Goal: Ask a question: Seek information or help from site administrators or community

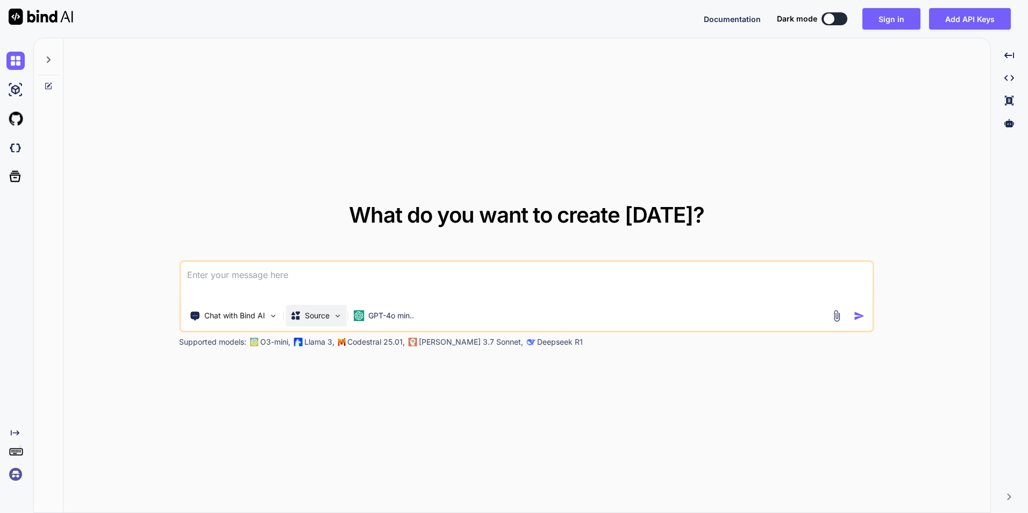
click at [335, 315] on img at bounding box center [337, 315] width 9 height 9
type textarea "x"
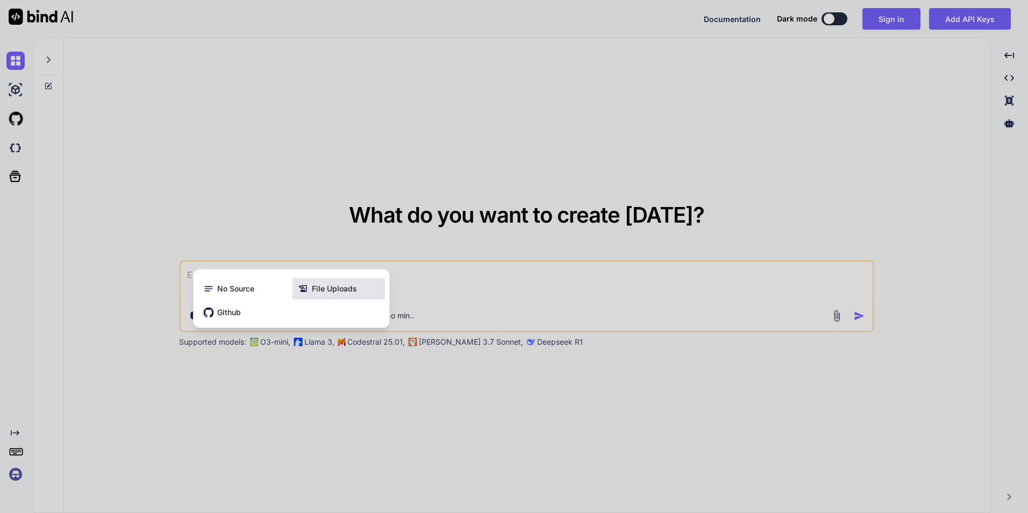
click at [347, 289] on span "File Uploads" at bounding box center [334, 288] width 45 height 11
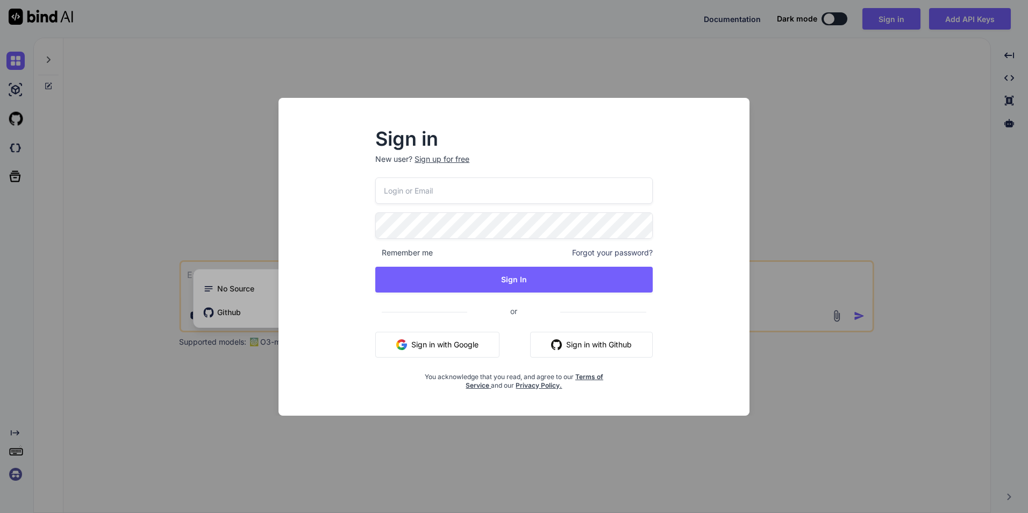
click at [471, 344] on button "Sign in with Google" at bounding box center [437, 345] width 124 height 26
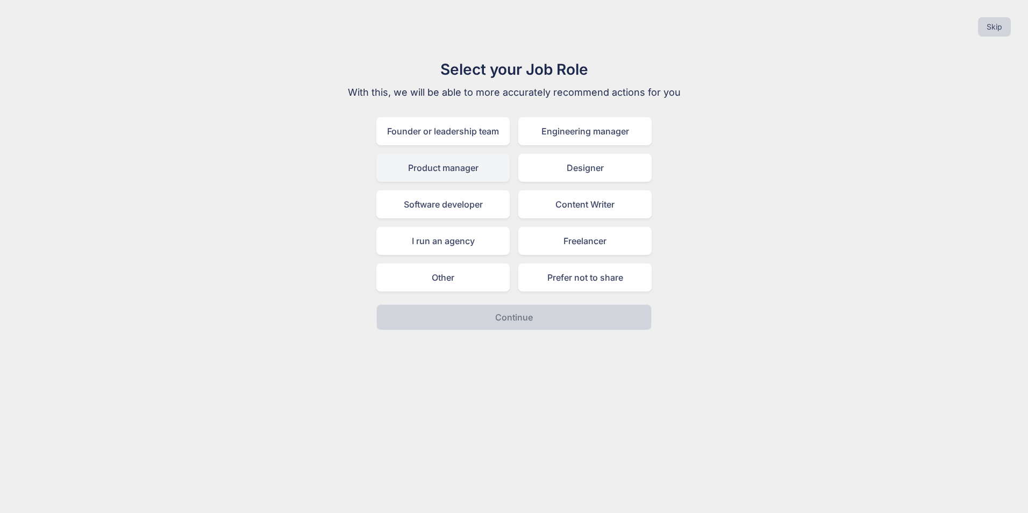
click at [453, 170] on div "Product manager" at bounding box center [442, 168] width 133 height 28
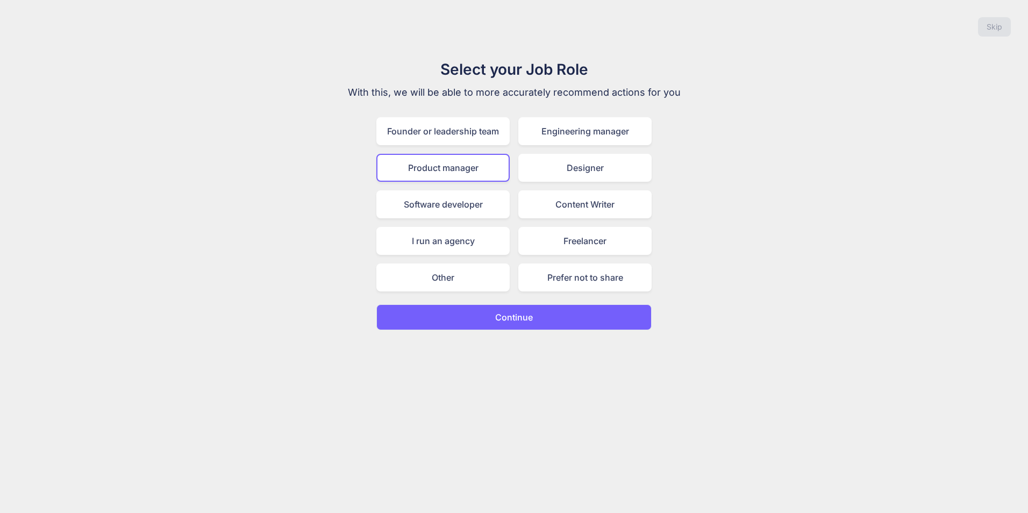
click at [549, 324] on button "Continue" at bounding box center [513, 317] width 275 height 26
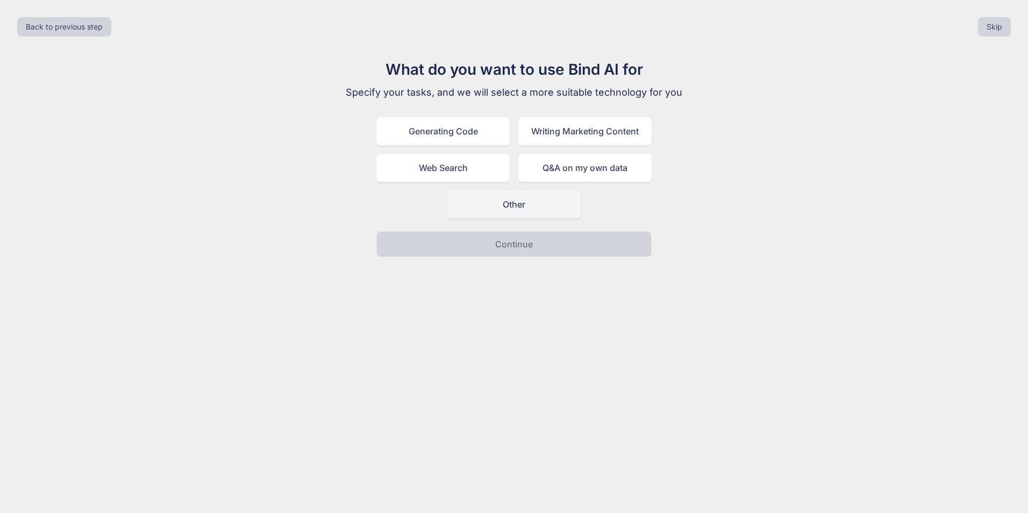
click at [538, 211] on div "Other" at bounding box center [513, 204] width 133 height 28
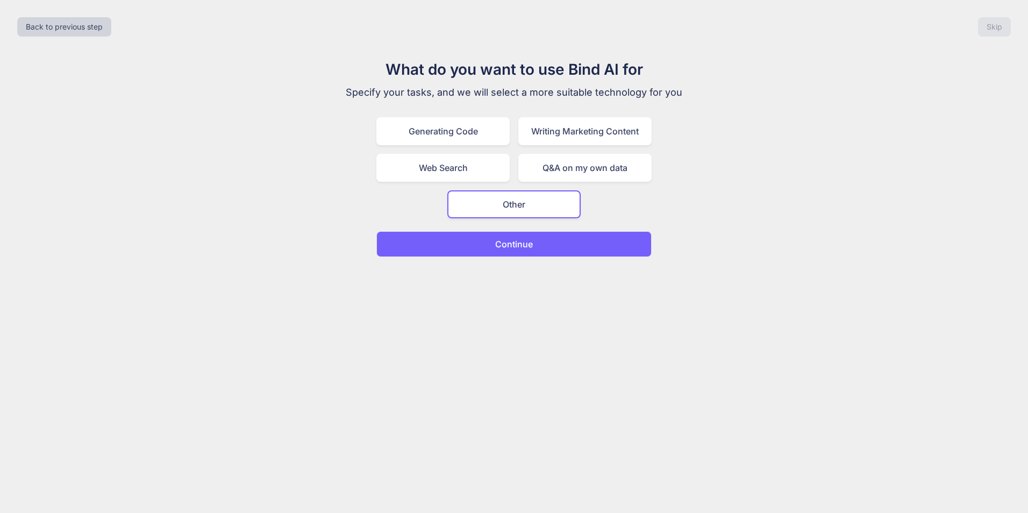
click at [546, 244] on button "Continue" at bounding box center [513, 244] width 275 height 26
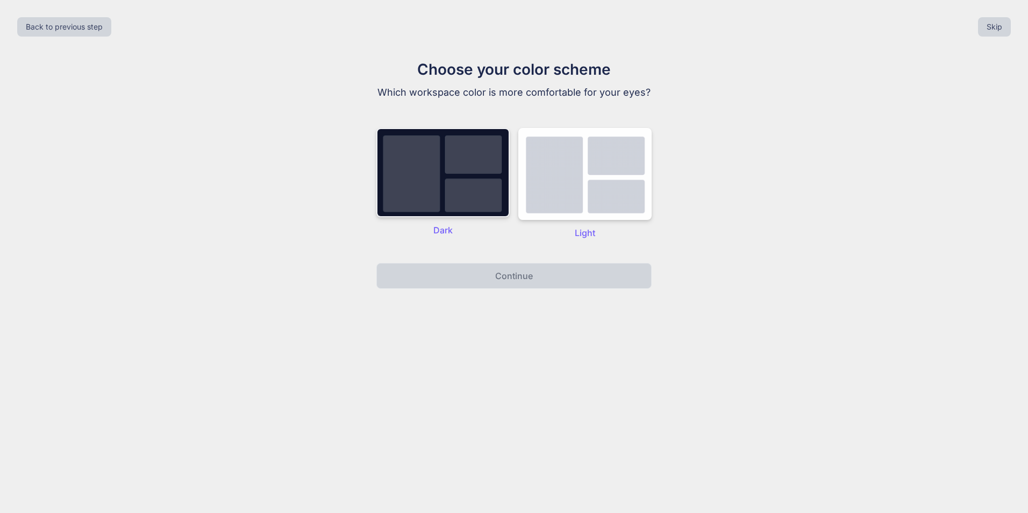
click at [479, 184] on img at bounding box center [442, 172] width 133 height 89
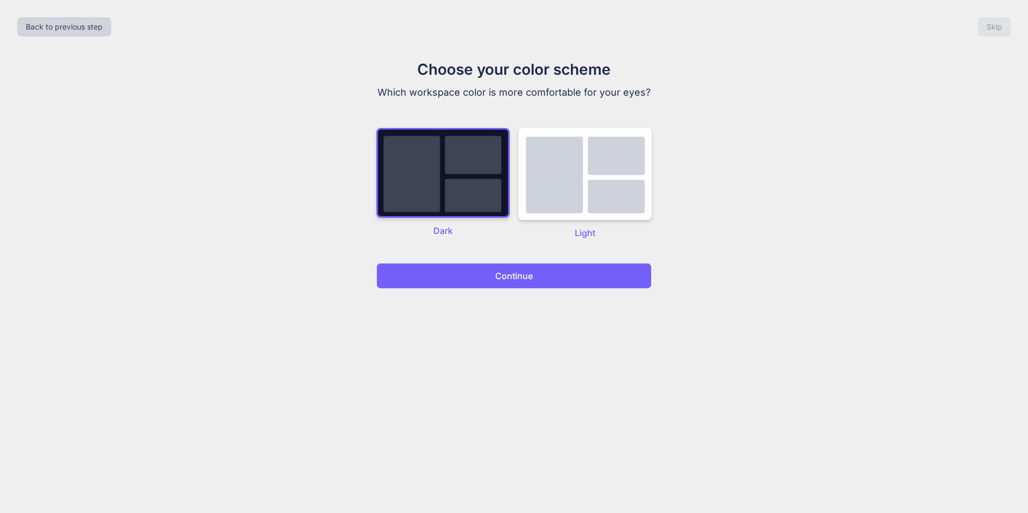
click at [571, 280] on button "Continue" at bounding box center [513, 276] width 275 height 26
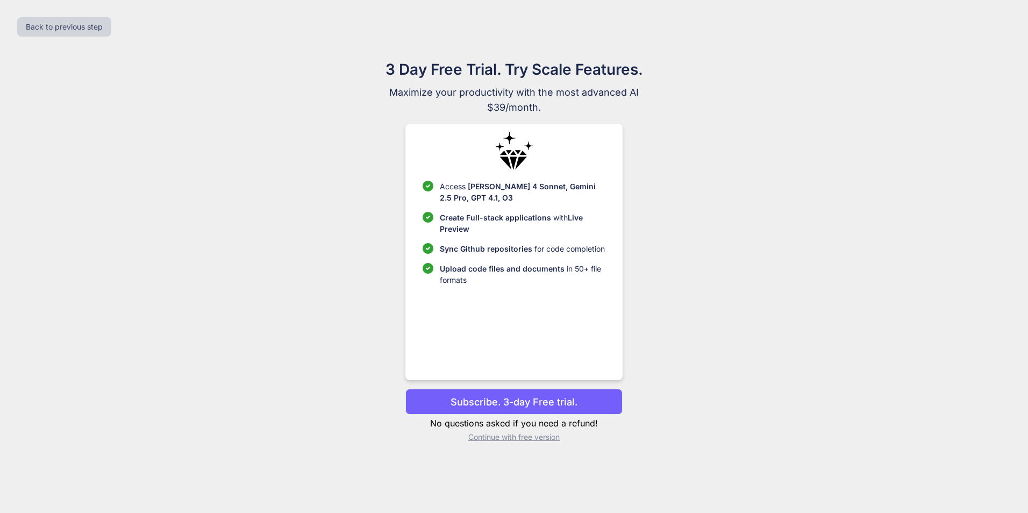
click at [504, 435] on p "Continue with free version" at bounding box center [514, 437] width 217 height 11
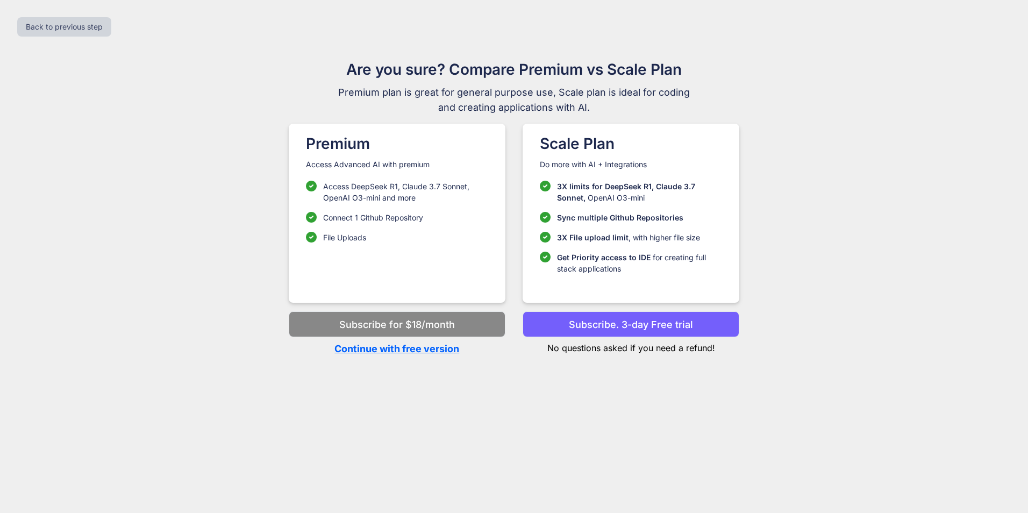
click at [377, 353] on p "Continue with free version" at bounding box center [397, 349] width 217 height 15
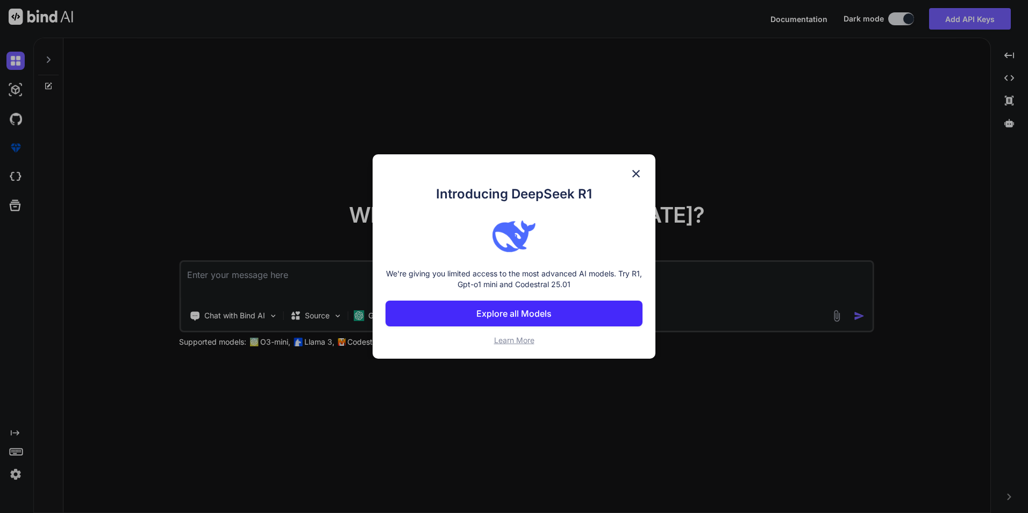
click at [378, 347] on div "Introducing DeepSeek R1 We're giving you limited access to the most advanced AI…" at bounding box center [514, 256] width 283 height 204
click at [637, 175] on img at bounding box center [636, 173] width 13 height 13
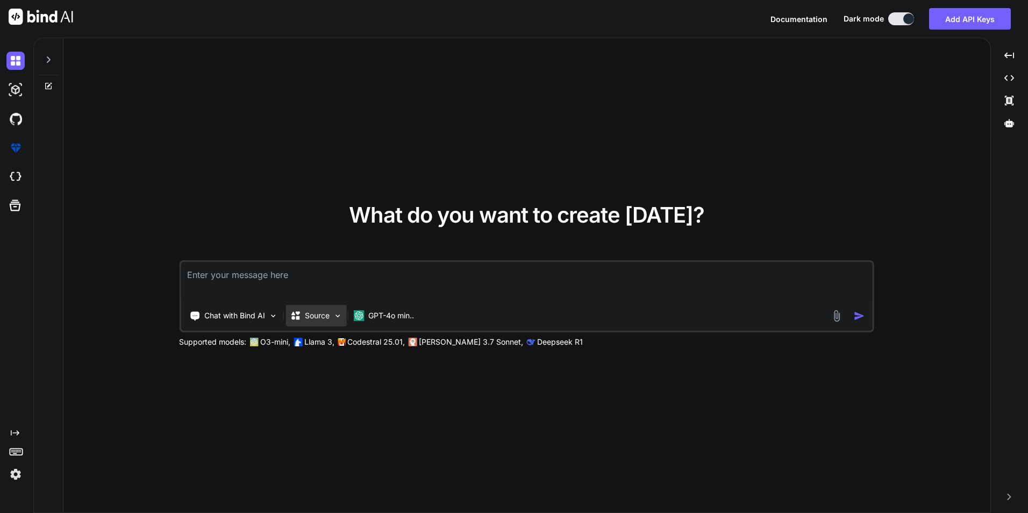
click at [326, 321] on p "Source" at bounding box center [317, 315] width 25 height 11
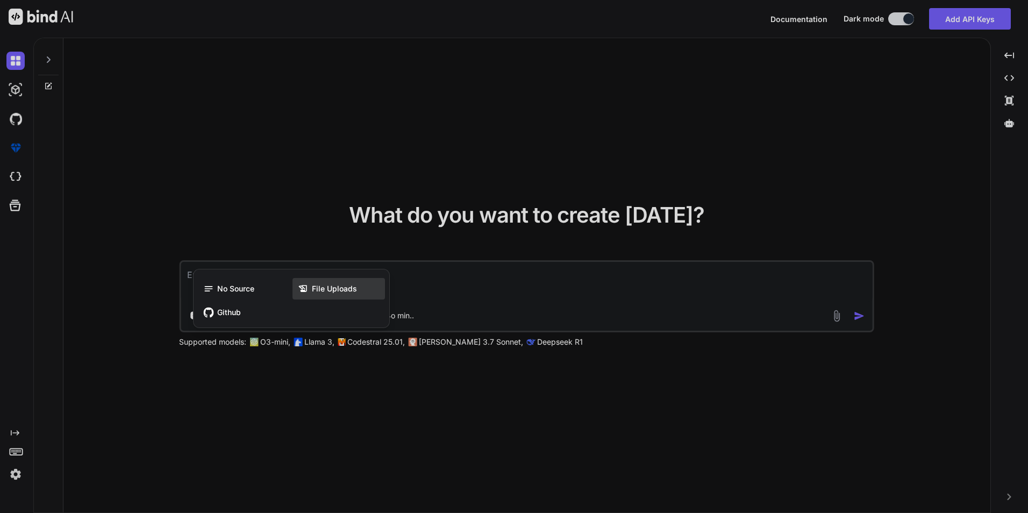
click at [324, 293] on span "File Uploads" at bounding box center [334, 288] width 45 height 11
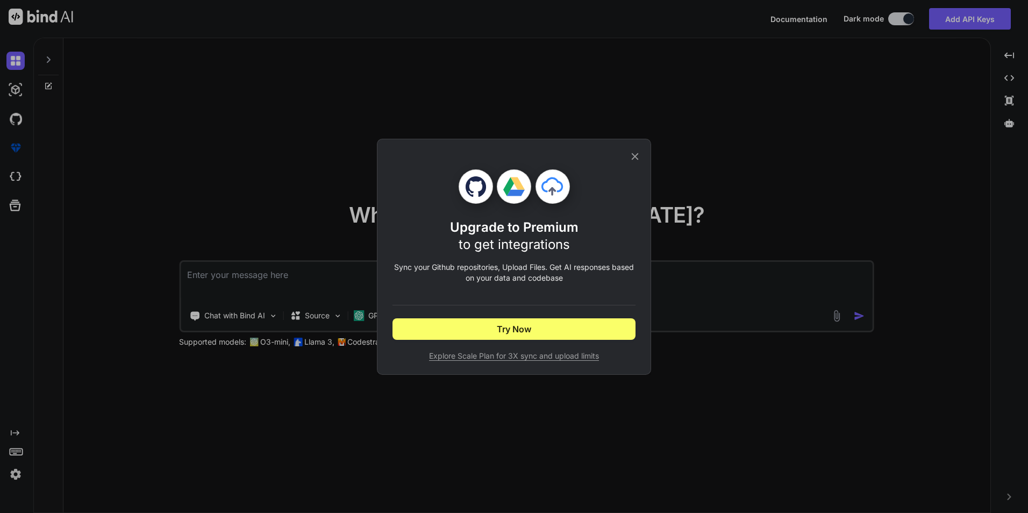
click at [641, 157] on div "Upgrade to Premium to get integrations Sync your Github repositories, Upload Fi…" at bounding box center [514, 257] width 274 height 236
click at [636, 154] on icon at bounding box center [635, 157] width 12 height 12
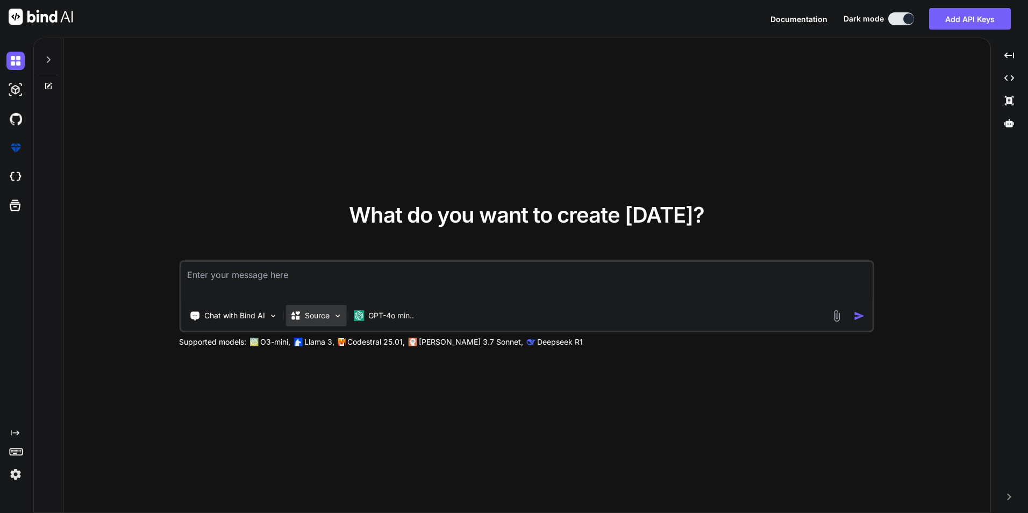
click at [315, 318] on p "Source" at bounding box center [317, 315] width 25 height 11
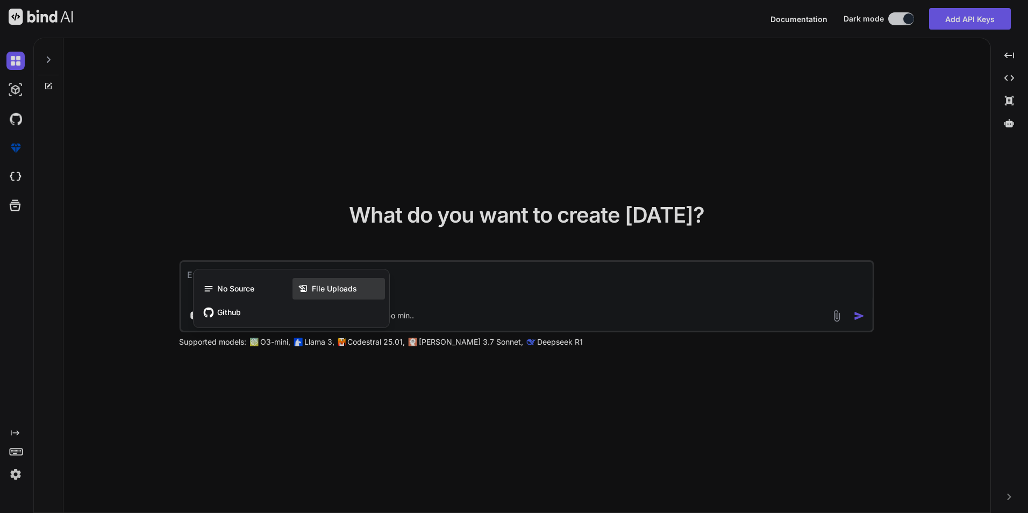
click at [342, 293] on span "File Uploads" at bounding box center [334, 288] width 45 height 11
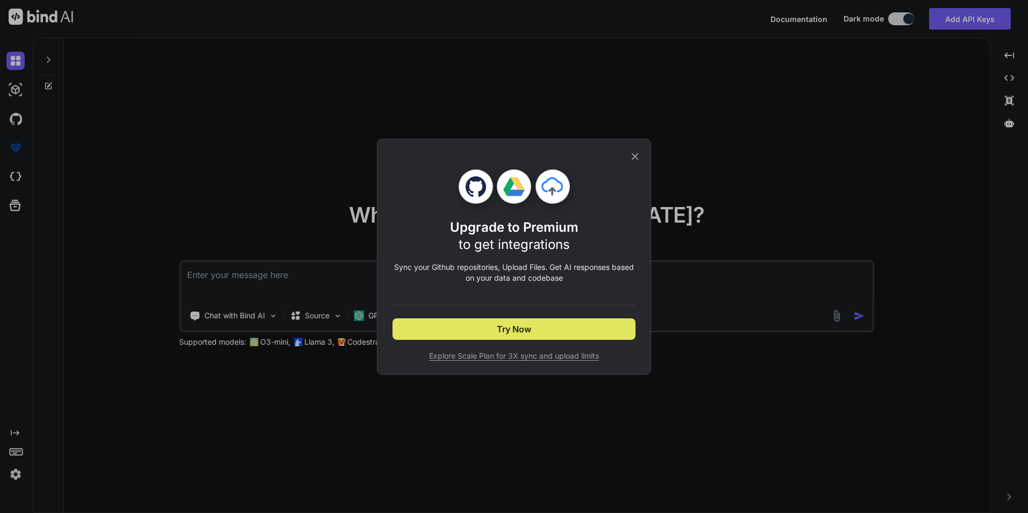
click at [493, 330] on button "Try Now" at bounding box center [514, 329] width 243 height 22
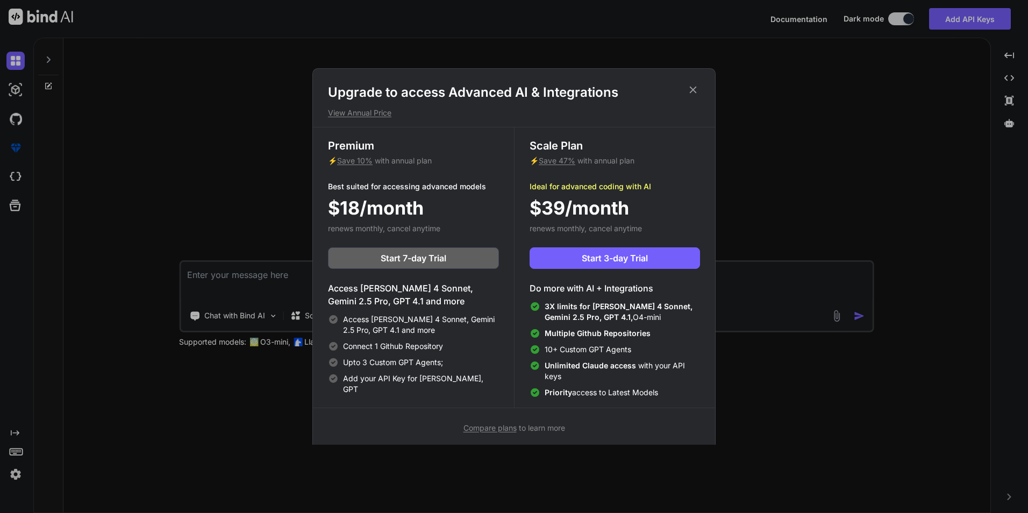
click at [692, 87] on icon at bounding box center [693, 90] width 12 height 12
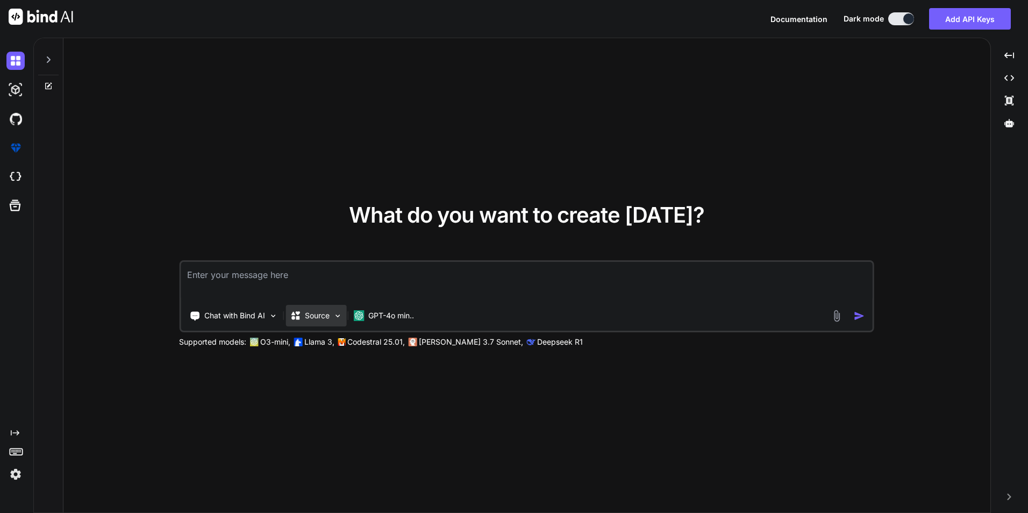
click at [314, 319] on p "Source" at bounding box center [317, 315] width 25 height 11
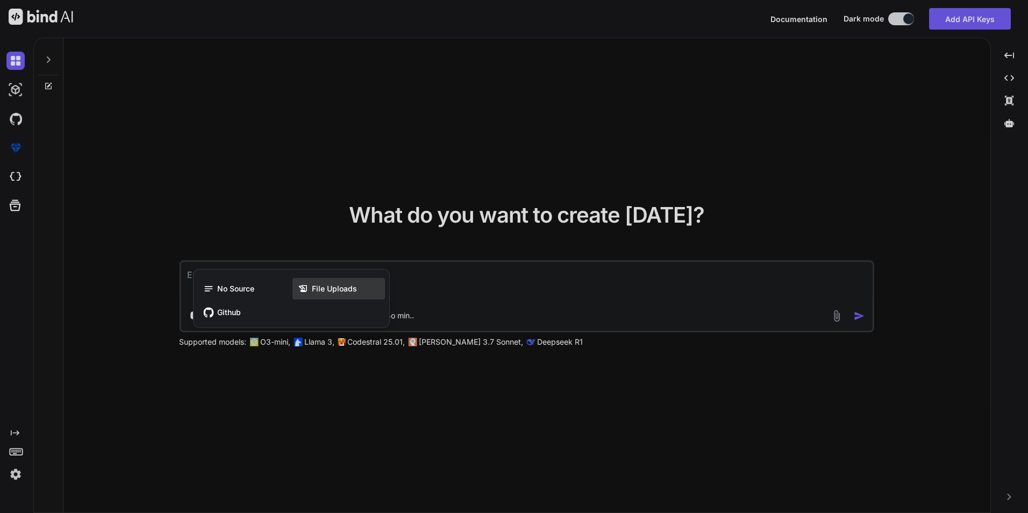
click at [326, 288] on span "File Uploads" at bounding box center [334, 288] width 45 height 11
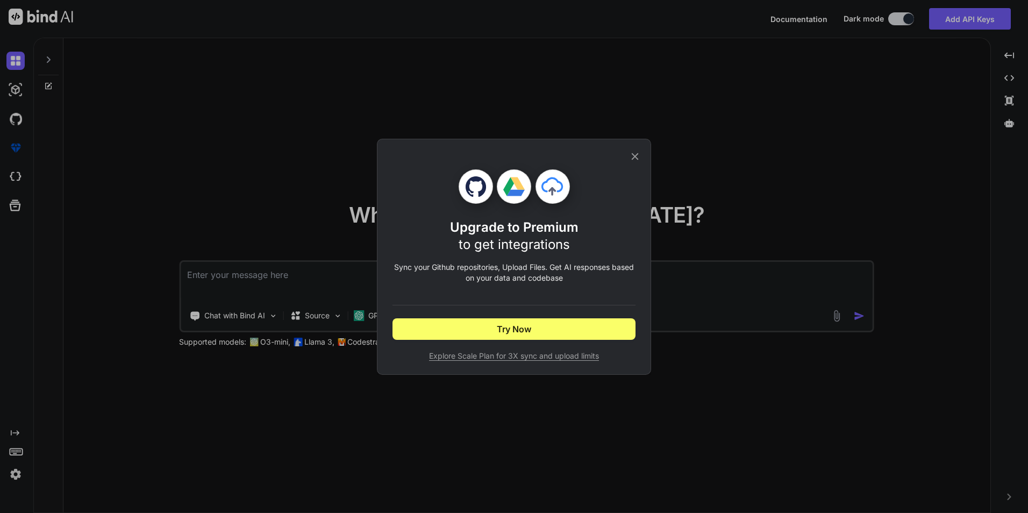
click at [497, 355] on span "Explore Scale Plan for 3X sync and upload limits" at bounding box center [514, 356] width 243 height 11
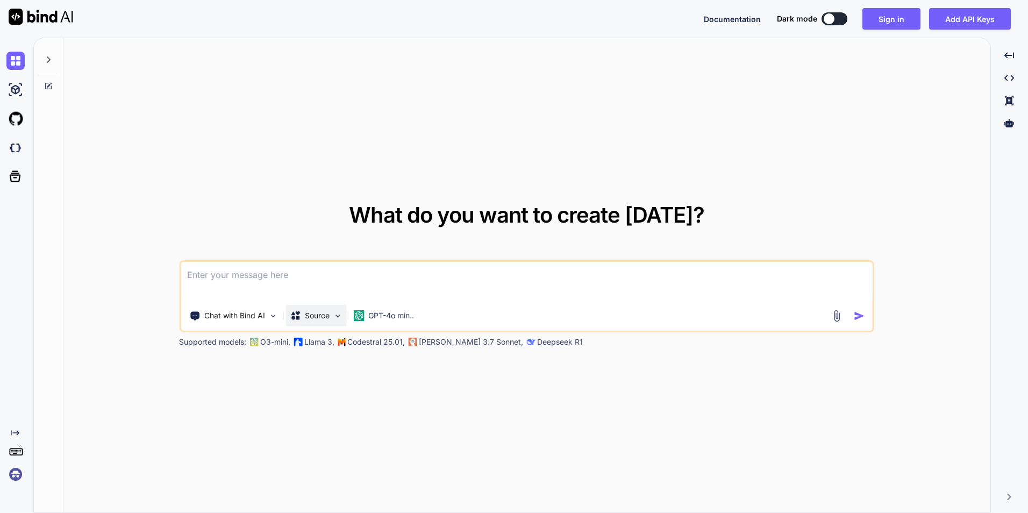
click at [315, 321] on p "Source" at bounding box center [317, 315] width 25 height 11
type textarea "x"
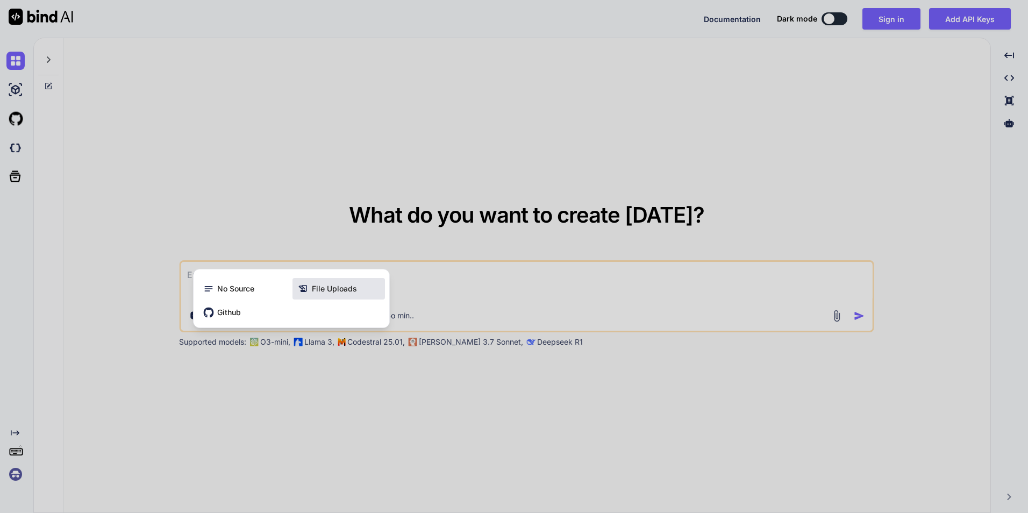
click at [346, 293] on span "File Uploads" at bounding box center [334, 288] width 45 height 11
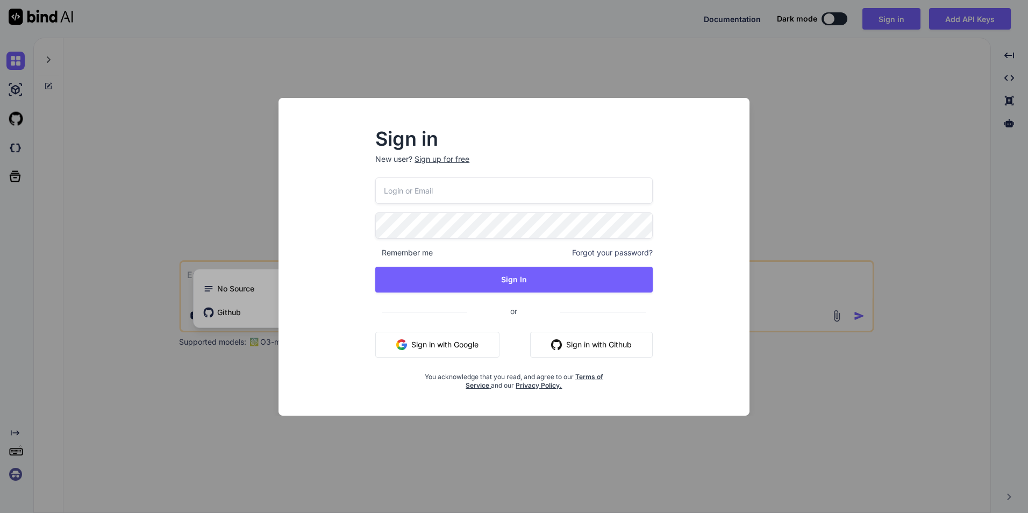
click at [450, 351] on button "Sign in with Google" at bounding box center [437, 345] width 124 height 26
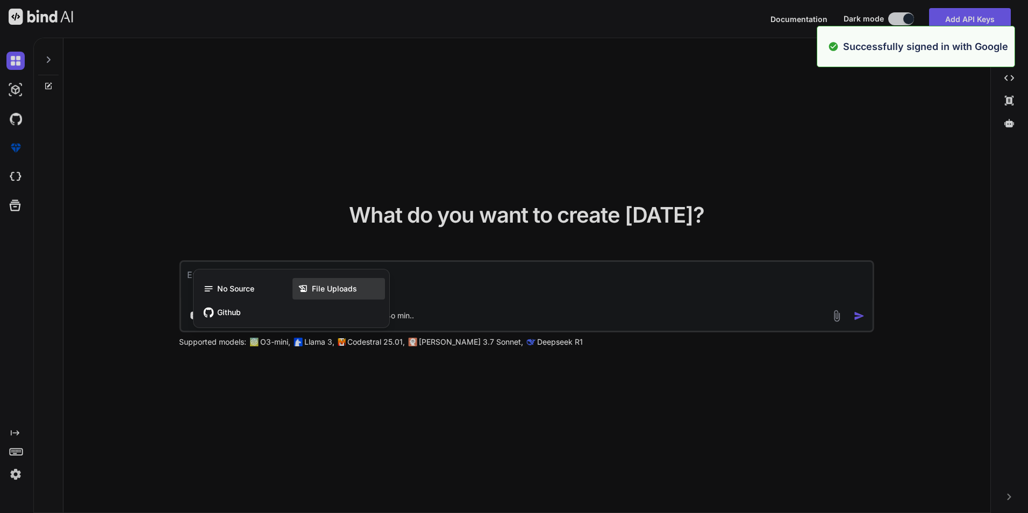
click at [350, 286] on span "File Uploads" at bounding box center [334, 288] width 45 height 11
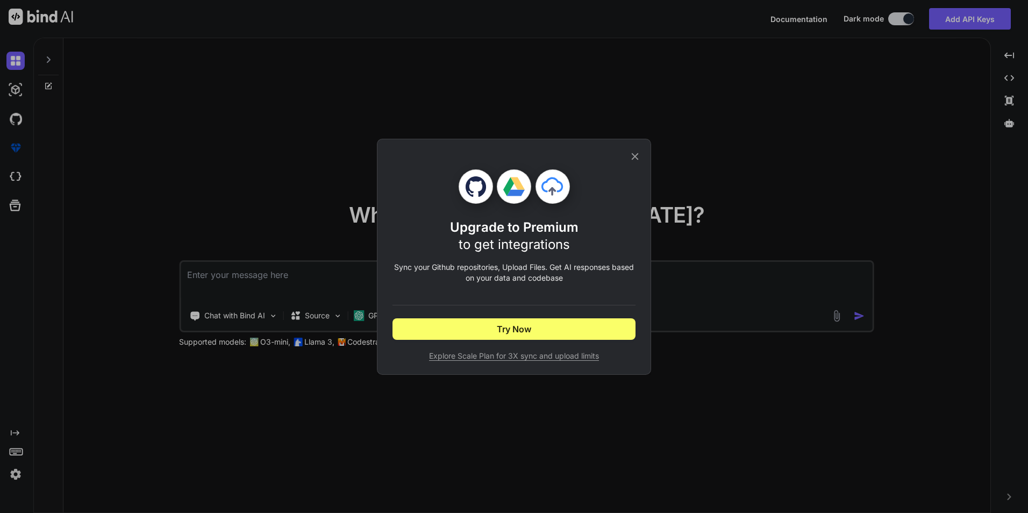
click at [496, 272] on p "Sync your Github repositories, Upload Files. Get AI responses based on your dat…" at bounding box center [514, 273] width 243 height 22
click at [481, 183] on icon at bounding box center [475, 186] width 20 height 20
click at [515, 188] on icon at bounding box center [514, 187] width 22 height 22
click at [553, 183] on icon at bounding box center [554, 190] width 52 height 52
click at [524, 328] on span "Try Now" at bounding box center [514, 329] width 34 height 13
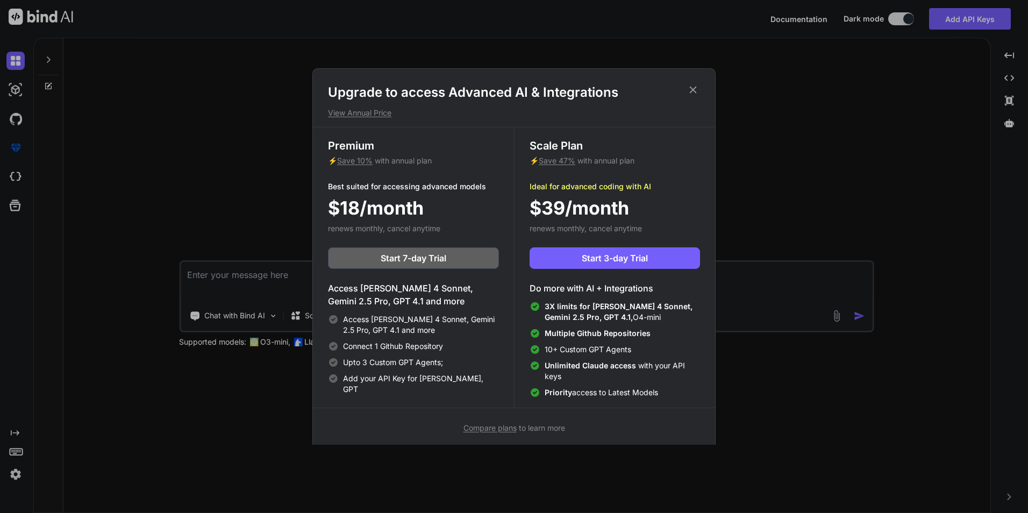
click at [505, 428] on span "Compare plans" at bounding box center [490, 427] width 53 height 9
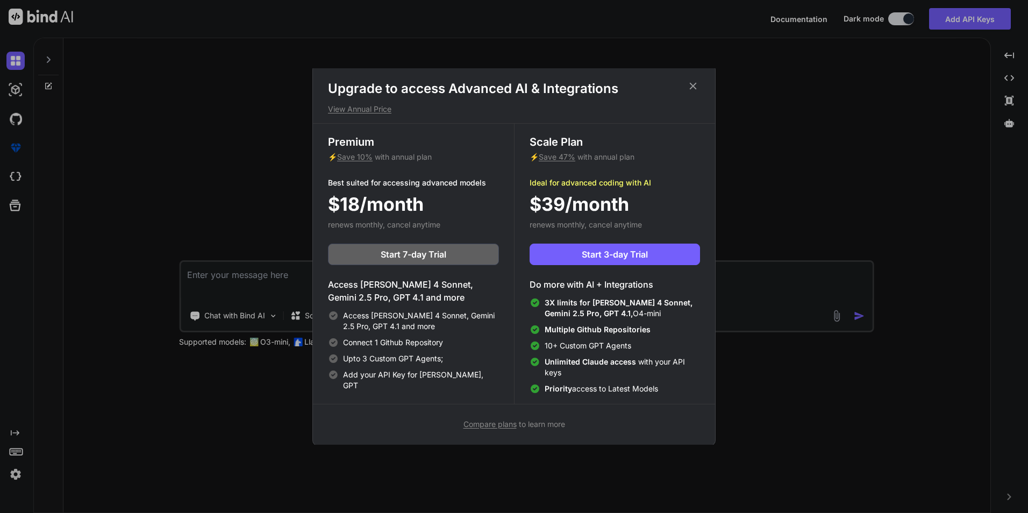
scroll to position [5, 0]
click at [700, 81] on h1 "Upgrade to access Advanced AI & Integrations" at bounding box center [514, 87] width 372 height 17
click at [696, 83] on icon at bounding box center [693, 85] width 7 height 7
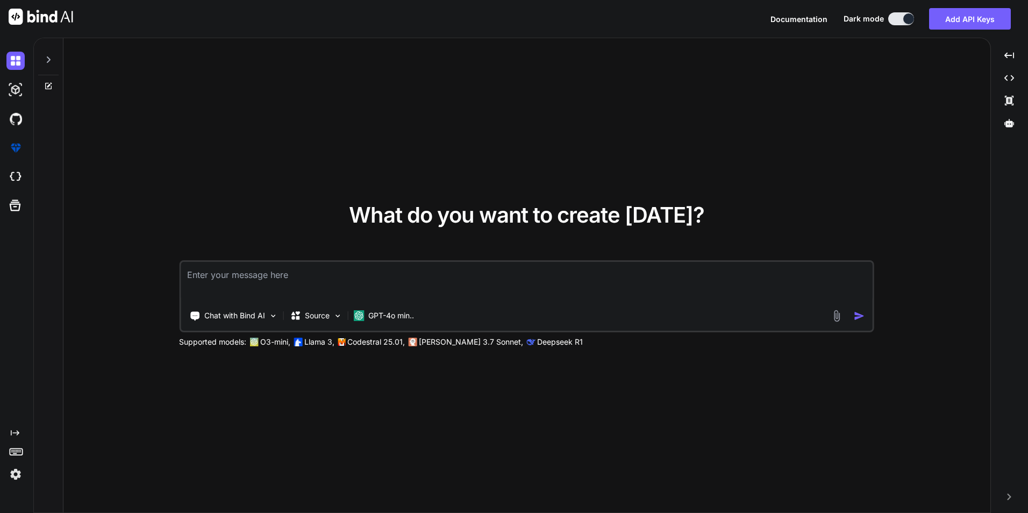
click at [256, 281] on textarea at bounding box center [527, 282] width 692 height 40
click at [310, 315] on p "Source" at bounding box center [317, 315] width 25 height 11
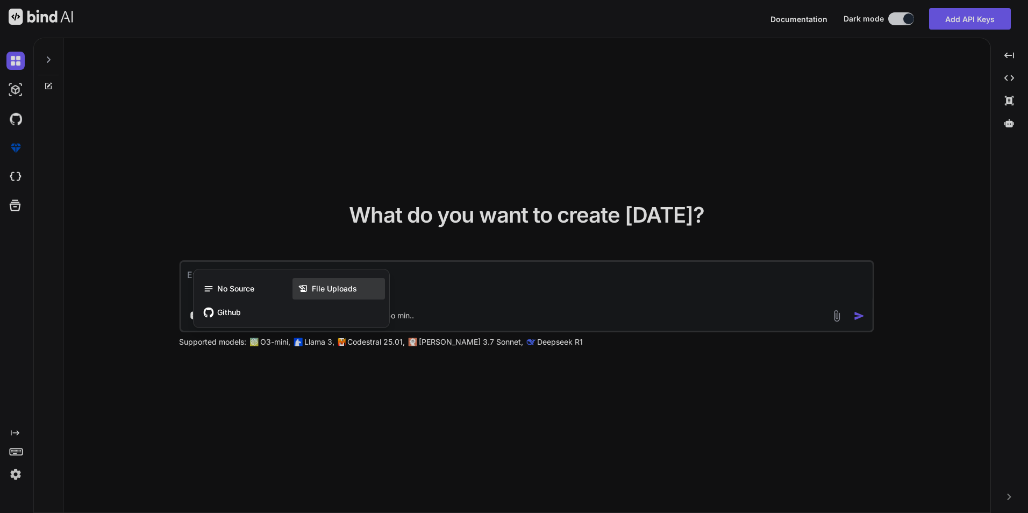
click at [320, 287] on span "File Uploads" at bounding box center [334, 288] width 45 height 11
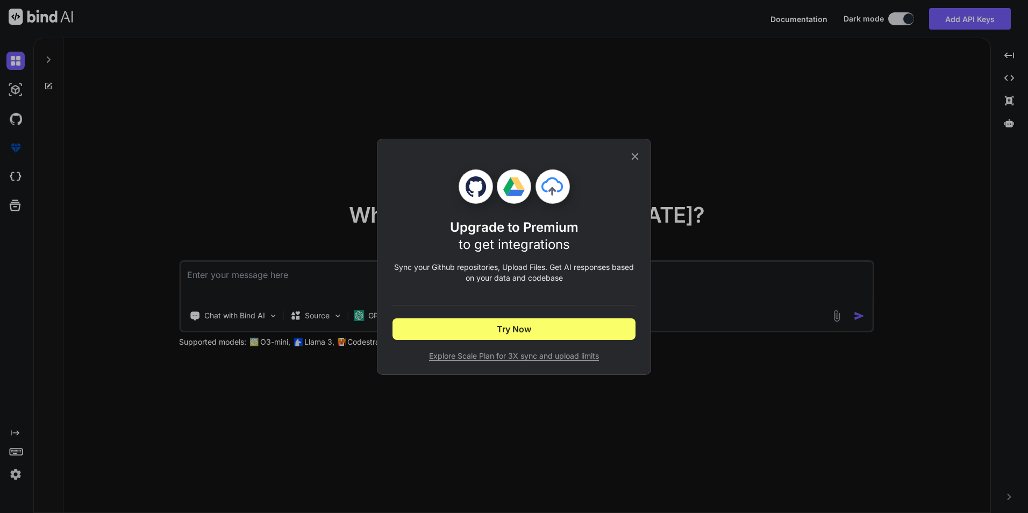
click at [469, 189] on icon at bounding box center [475, 186] width 20 height 20
drag, startPoint x: 638, startPoint y: 152, endPoint x: 517, endPoint y: 195, distance: 129.1
click at [639, 152] on icon at bounding box center [635, 157] width 12 height 12
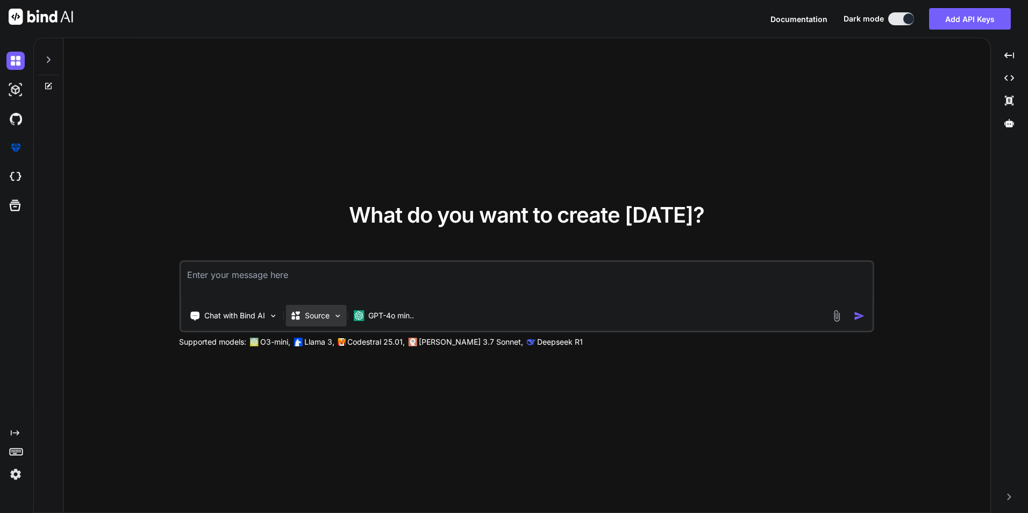
click at [317, 321] on div "Source" at bounding box center [316, 316] width 61 height 22
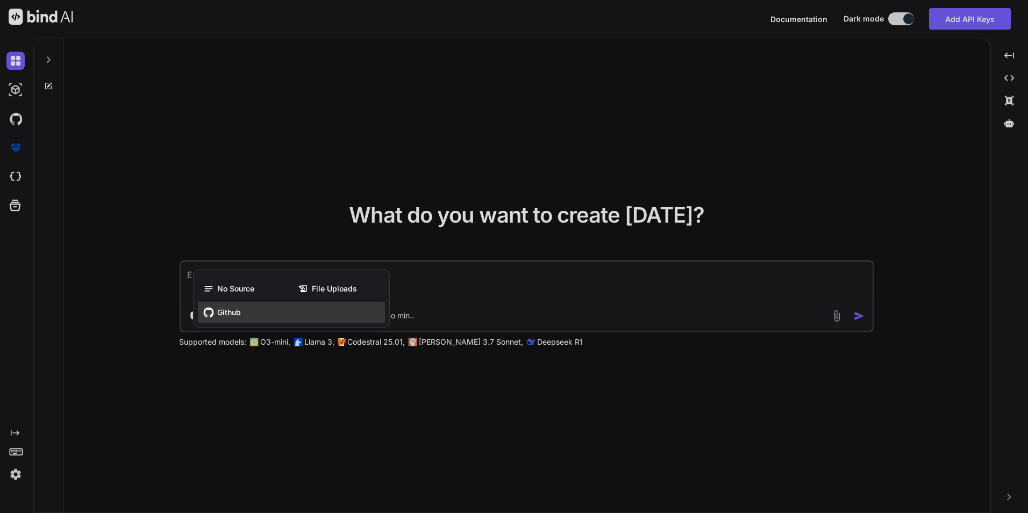
click at [228, 312] on span "Github" at bounding box center [229, 312] width 24 height 11
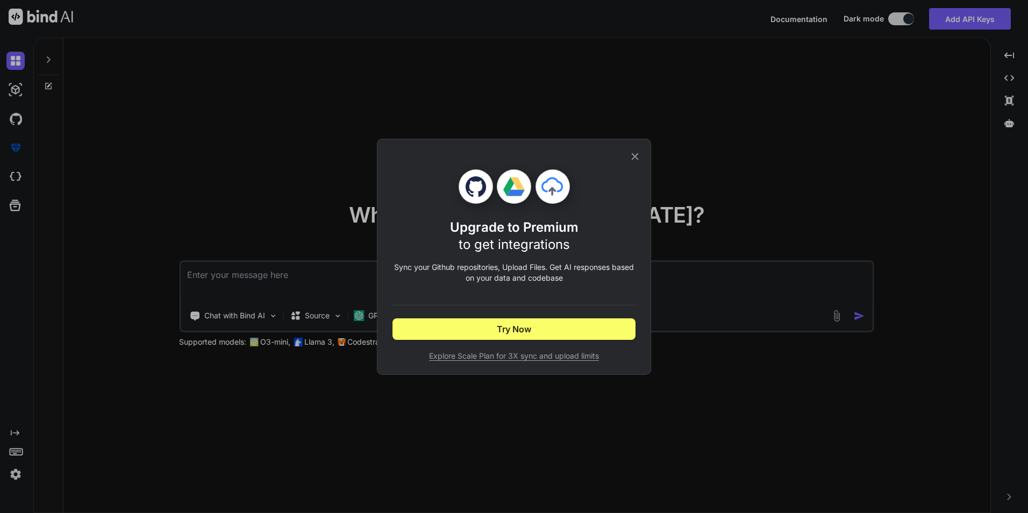
click at [642, 154] on div "Upgrade to Premium to get integrations Sync your Github repositories, Upload Fi…" at bounding box center [514, 257] width 274 height 236
click at [630, 158] on icon at bounding box center [635, 157] width 12 height 12
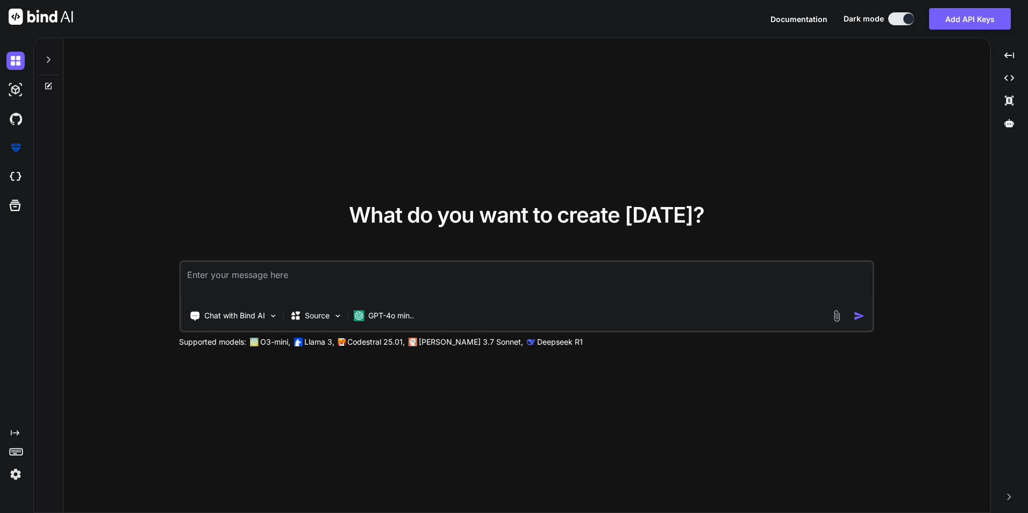
click at [12, 433] on icon "Created with Pixso." at bounding box center [15, 433] width 9 height 9
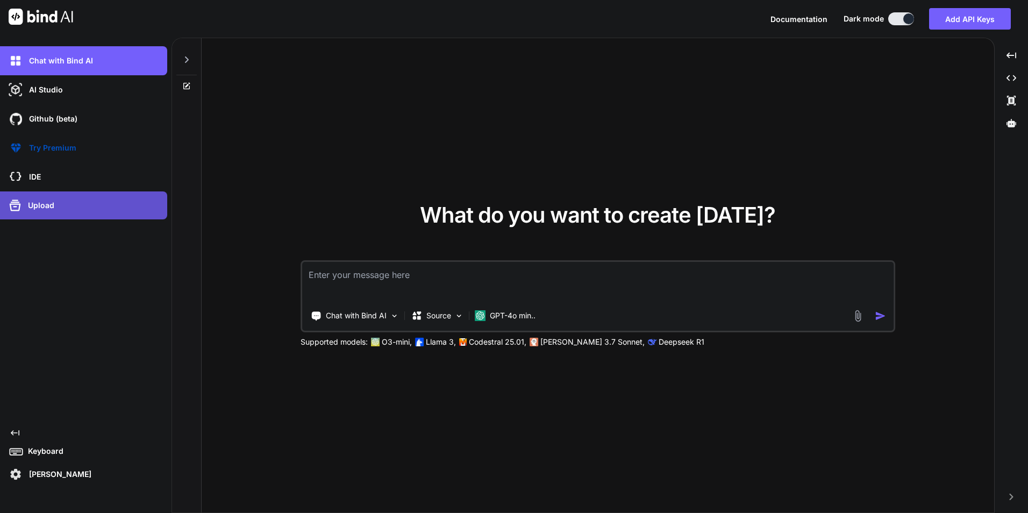
click at [45, 204] on p "Upload" at bounding box center [39, 205] width 31 height 11
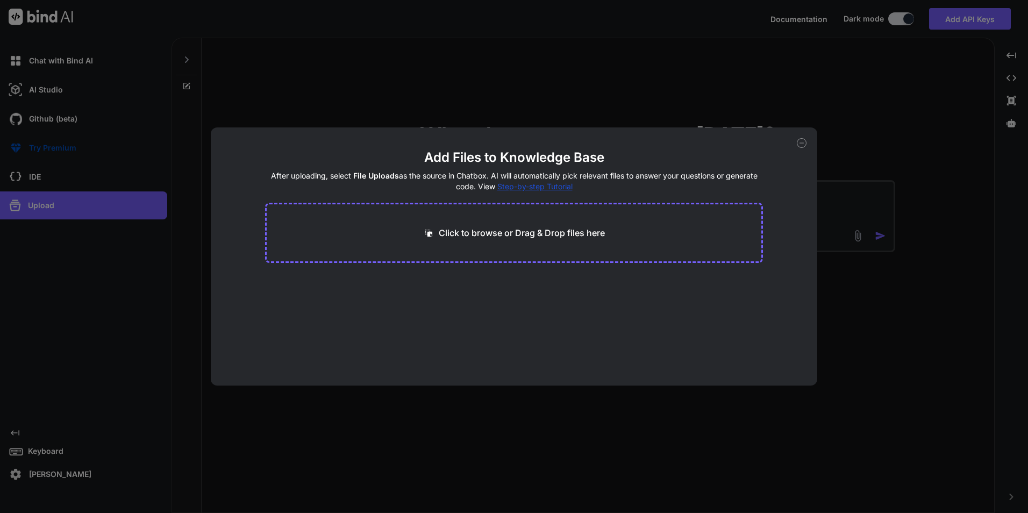
click at [532, 241] on div "Click to browse or Drag & Drop files here" at bounding box center [514, 233] width 499 height 60
click at [523, 232] on p "Click to browse or Drag & Drop files here" at bounding box center [522, 232] width 166 height 13
click at [799, 147] on icon at bounding box center [802, 143] width 10 height 10
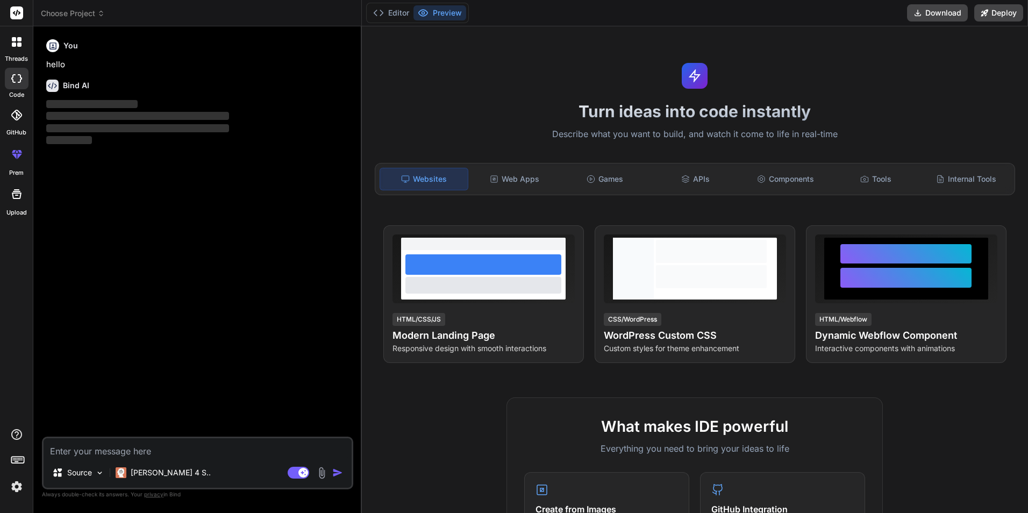
click at [141, 450] on textarea at bounding box center [198, 447] width 308 height 19
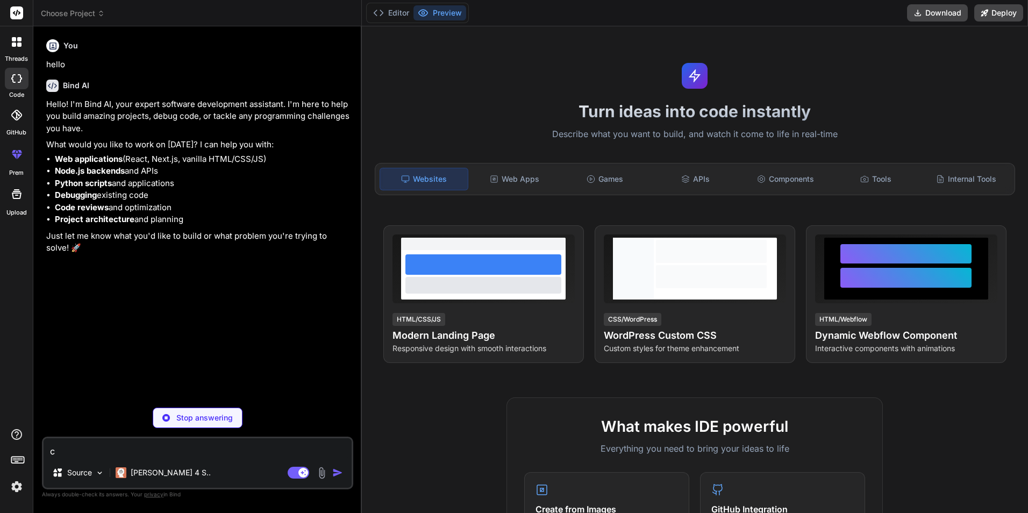
type textarea "x"
type textarea "c"
type textarea "x"
type textarea "ca"
type textarea "x"
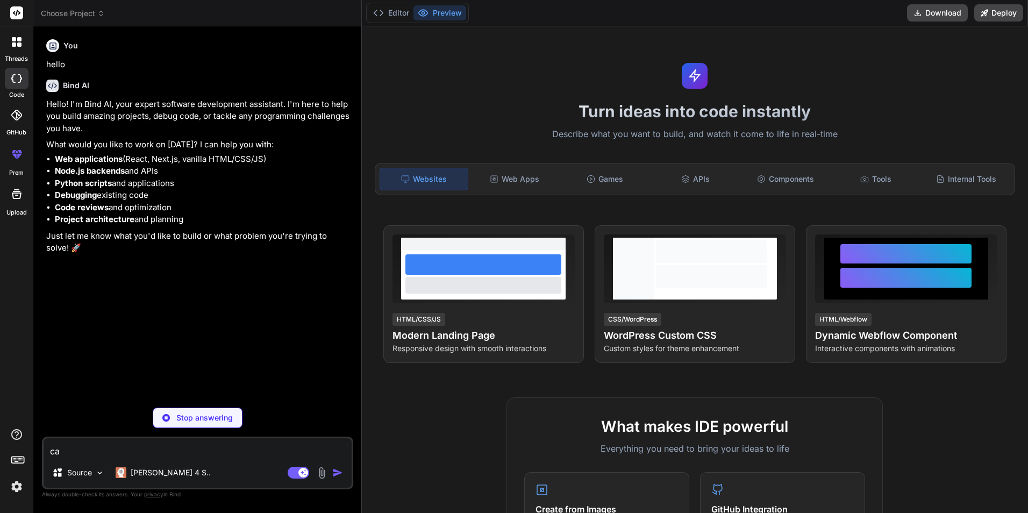
type textarea "can"
type textarea "x"
type textarea "can"
type textarea "x"
type textarea "can y"
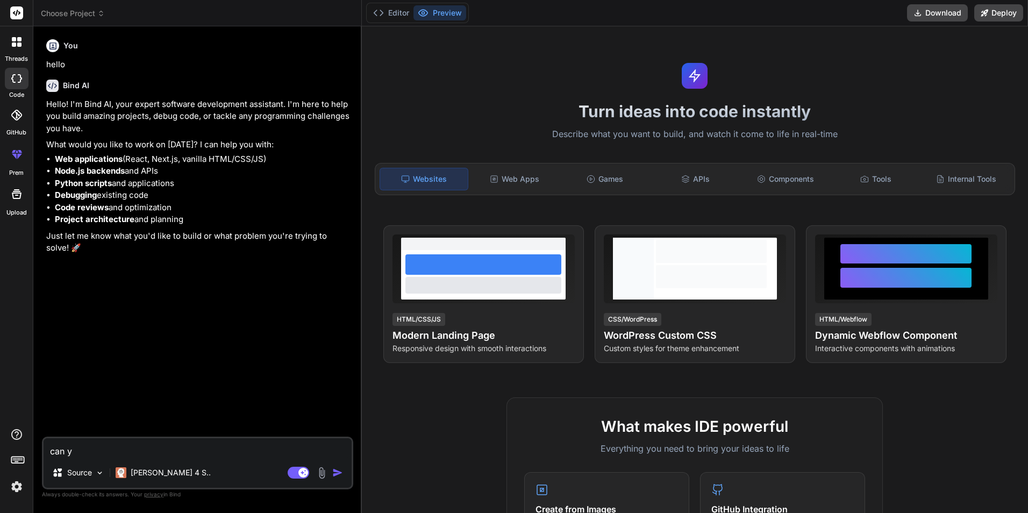
type textarea "x"
type textarea "can yo"
type textarea "x"
type textarea "can you"
type textarea "x"
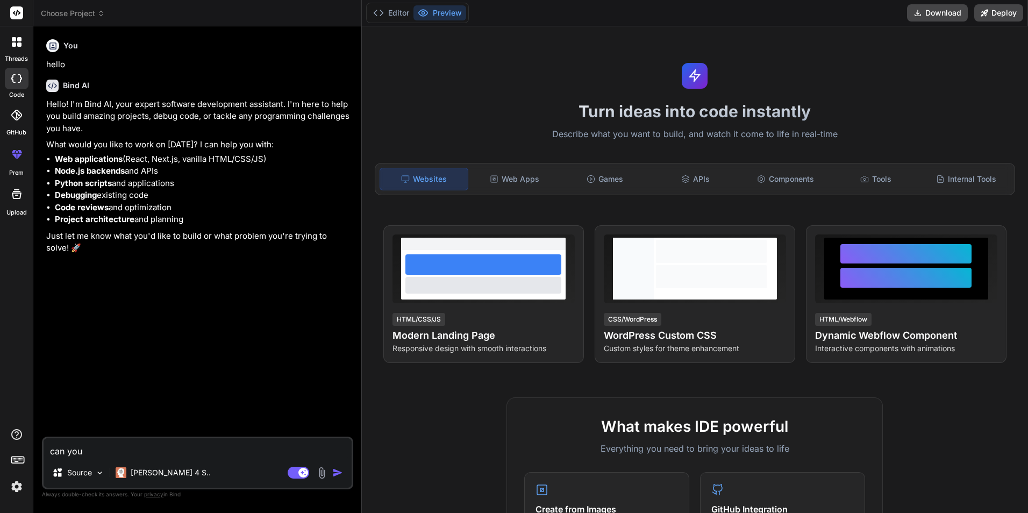
type textarea "can you"
type textarea "x"
type textarea "can you d"
type textarea "x"
type textarea "can you de"
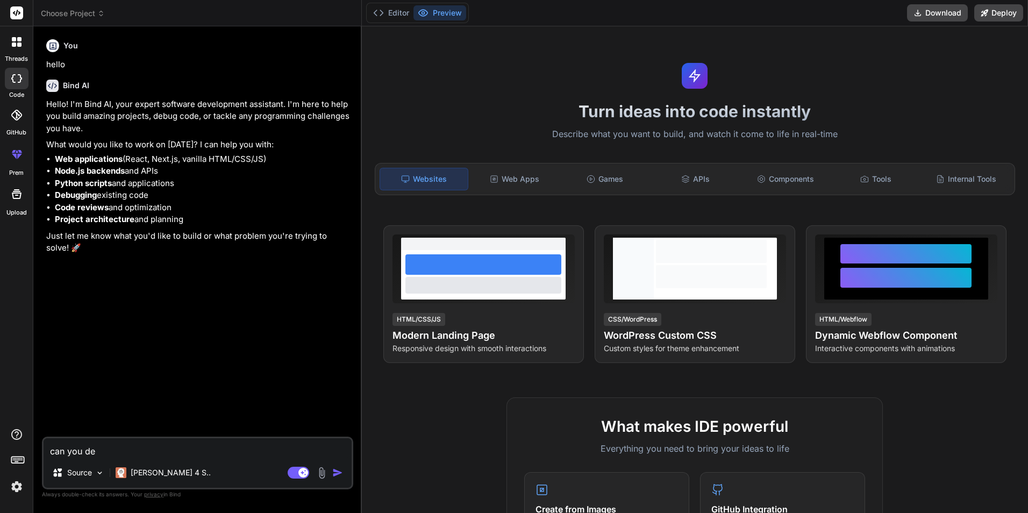
type textarea "x"
type textarea "can you des"
type textarea "x"
type textarea "can you desi"
type textarea "x"
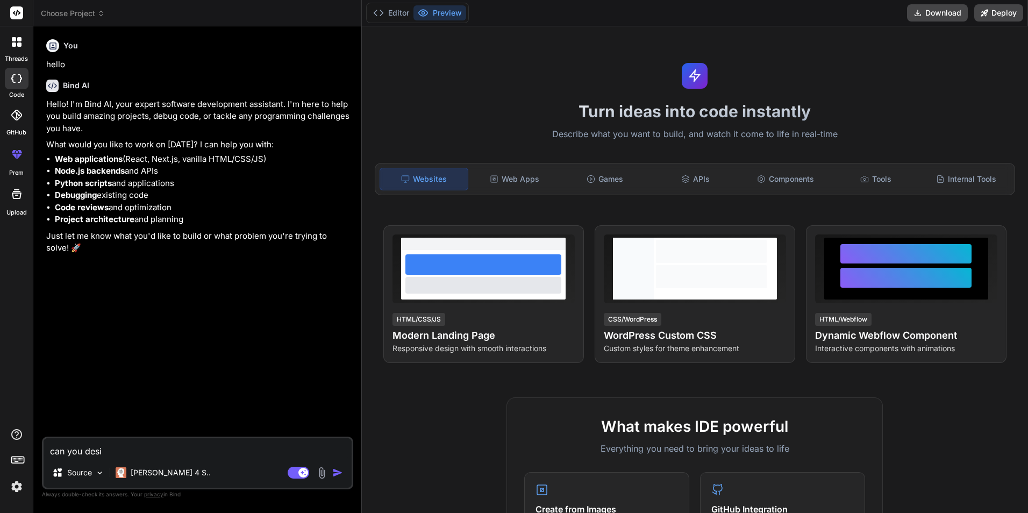
type textarea "can you desig"
type textarea "x"
type textarea "can you design"
type textarea "x"
type textarea "can you design"
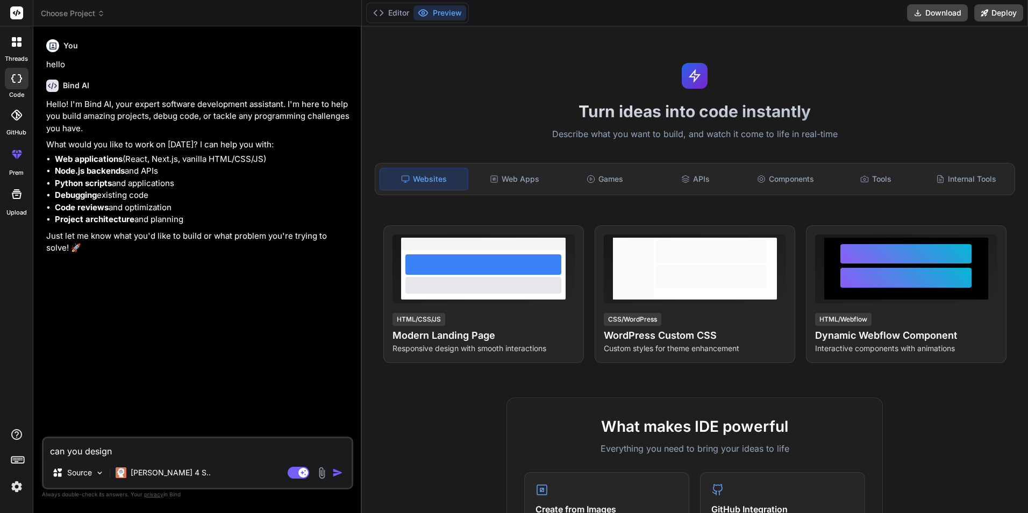
type textarea "x"
type textarea "can you design a"
type textarea "x"
type textarea "can you design a"
type textarea "x"
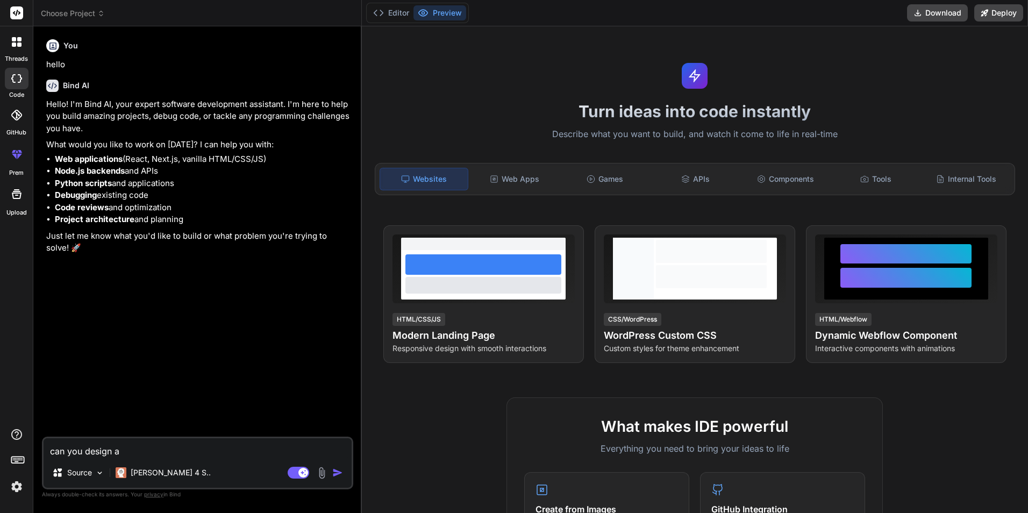
type textarea "can you design a d"
type textarea "x"
type textarea "can you design a di"
type textarea "x"
type textarea "can you design a din"
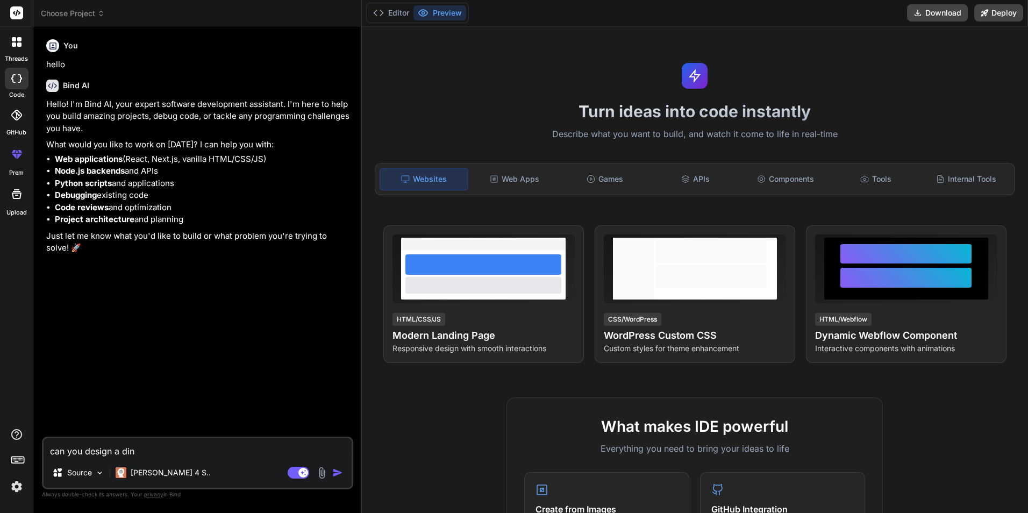
type textarea "x"
type textarea "can you design a dino"
type textarea "x"
type textarea "can you design a dinos"
type textarea "x"
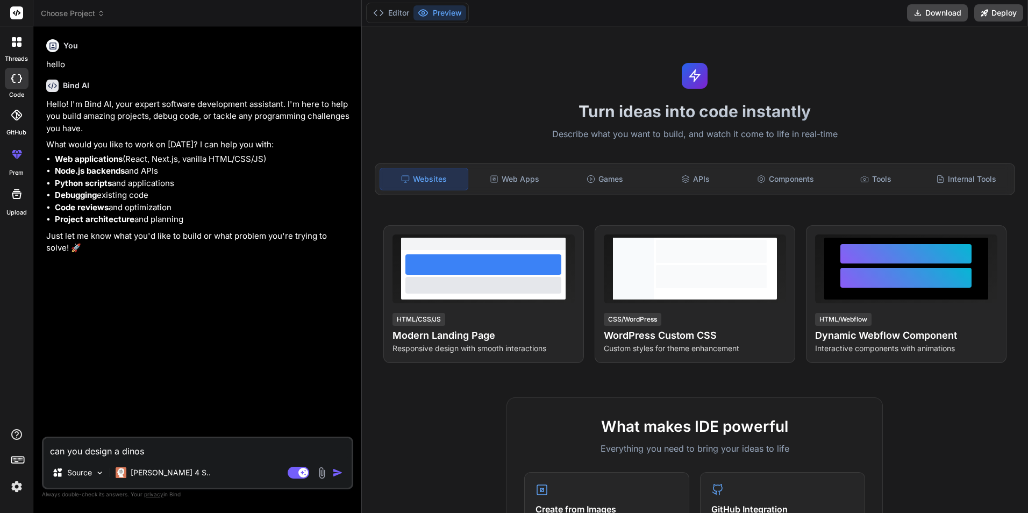
type textarea "can you design a dinosa"
type textarea "x"
type textarea "can you design a dinosau"
type textarea "x"
type textarea "can you design a dinosaur"
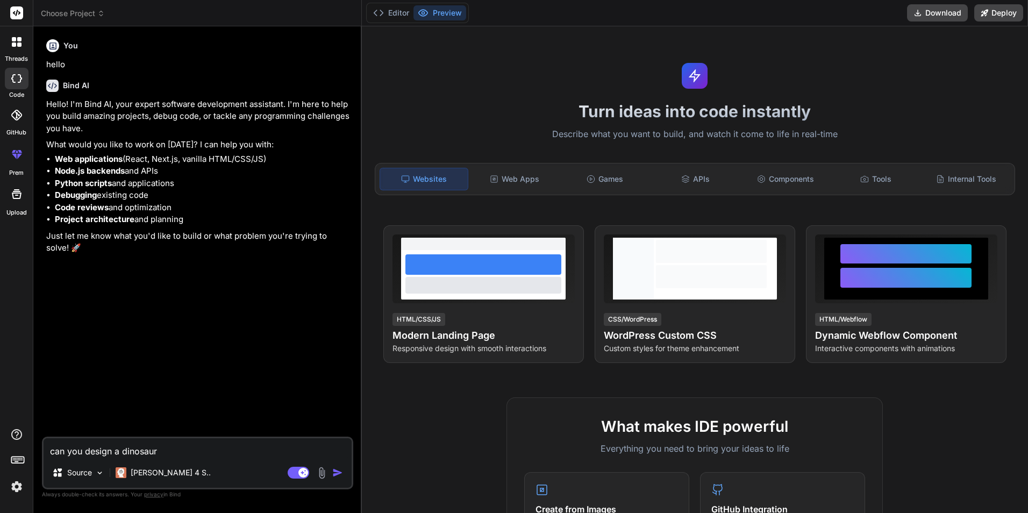
type textarea "x"
type textarea "can you design a dinosaura"
type textarea "x"
type textarea "can you design a dinosaur"
type textarea "x"
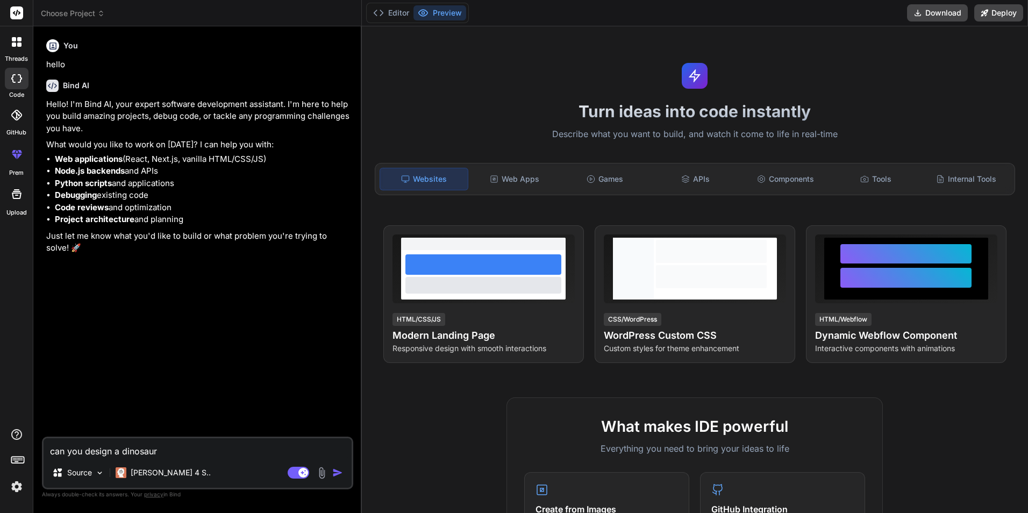
type textarea "can you design a dinosaurs"
type textarea "x"
type textarea "can you design a dinosaurs"
type textarea "x"
type textarea "can you design a dinosaurs l"
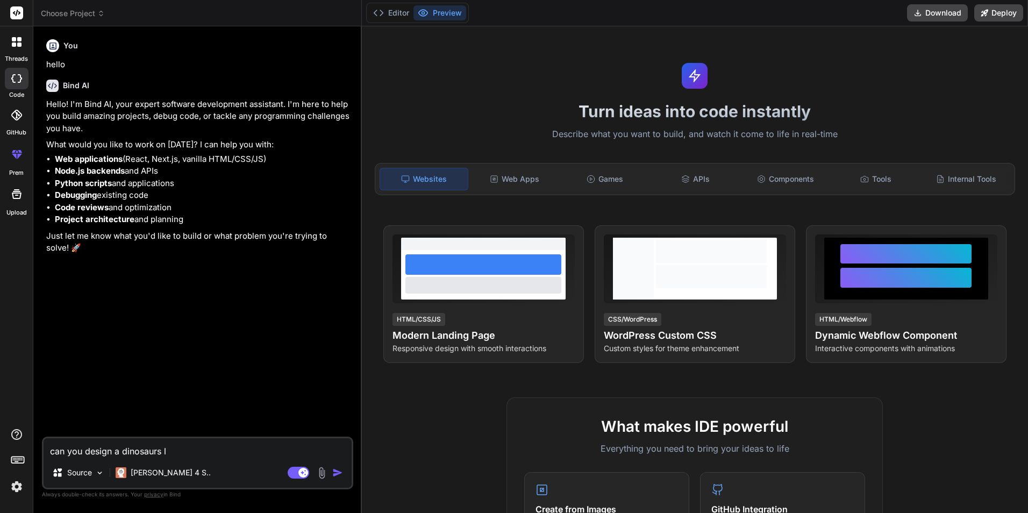
type textarea "x"
type textarea "can you design a dinosaurs lo"
type textarea "x"
type textarea "can you design a dinosaurs log"
type textarea "x"
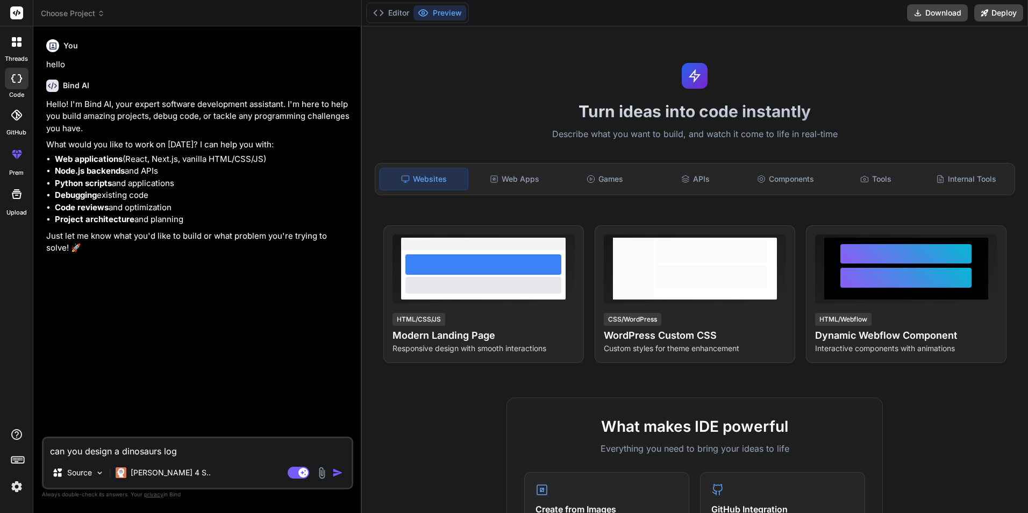
type textarea "can you design a dinosaurs logo"
type textarea "x"
type textarea "can you design a dinosaurs logo"
click at [338, 473] on img "button" at bounding box center [337, 472] width 11 height 11
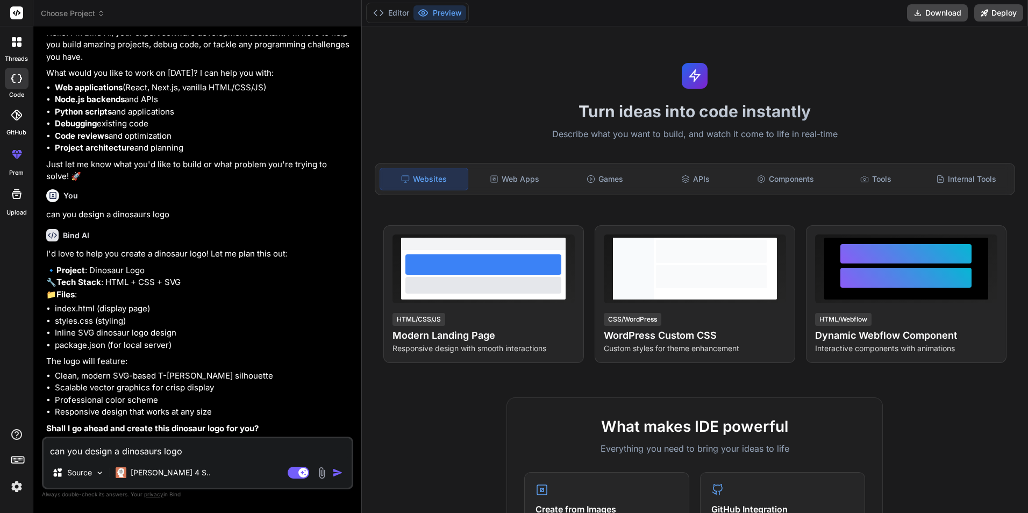
scroll to position [96, 0]
type textarea "x"
click at [134, 351] on div "I'd love to help you create a dinosaur logo! Let me plan this out: 🔹 Project : …" at bounding box center [198, 341] width 305 height 187
click at [166, 453] on textarea "can you design a dinosaurs logo" at bounding box center [198, 447] width 308 height 19
type textarea "x"
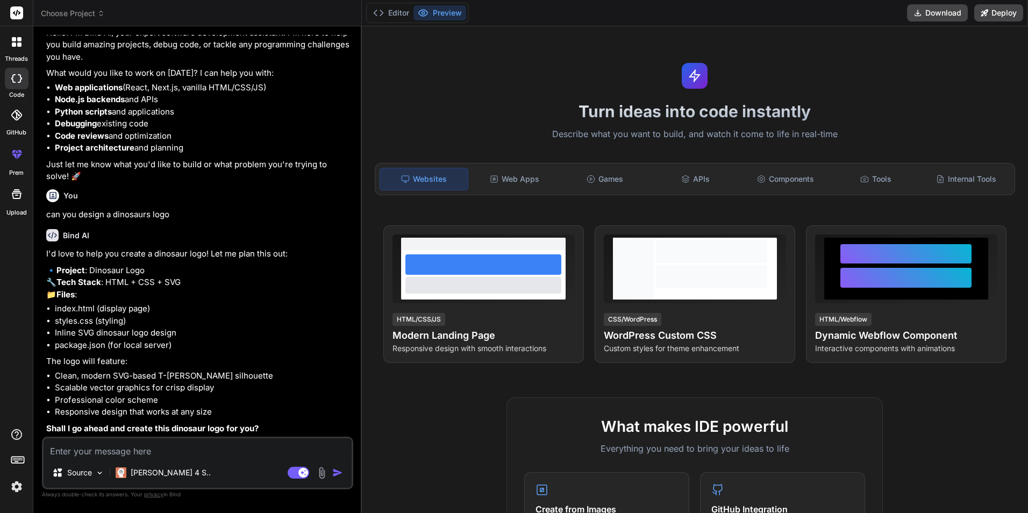
type textarea "y"
type textarea "x"
type textarea "ye"
type textarea "x"
type textarea "yes"
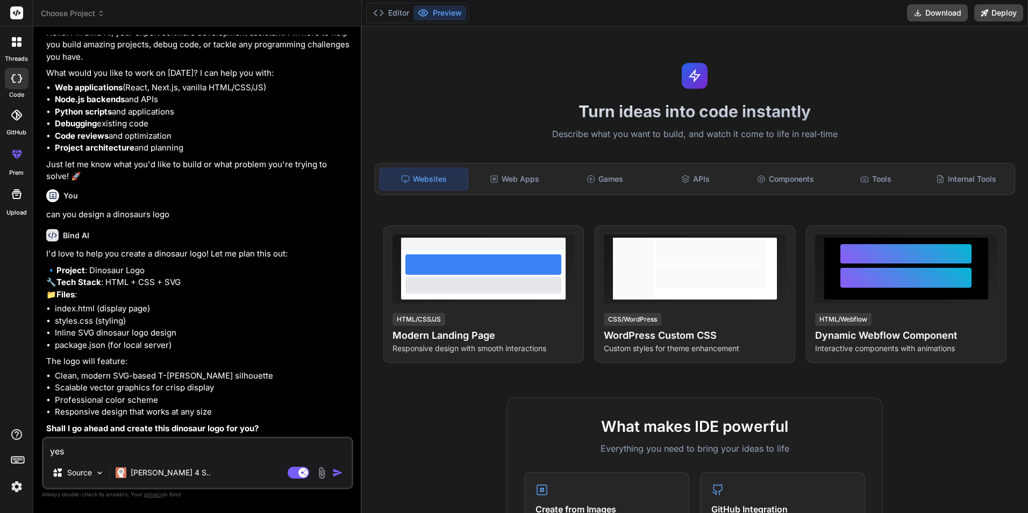
type textarea "x"
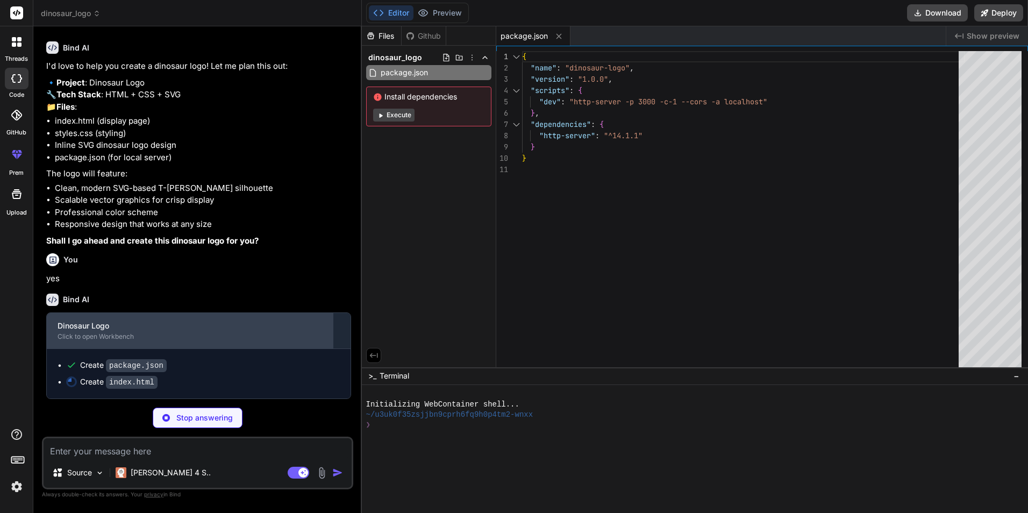
scroll to position [283, 0]
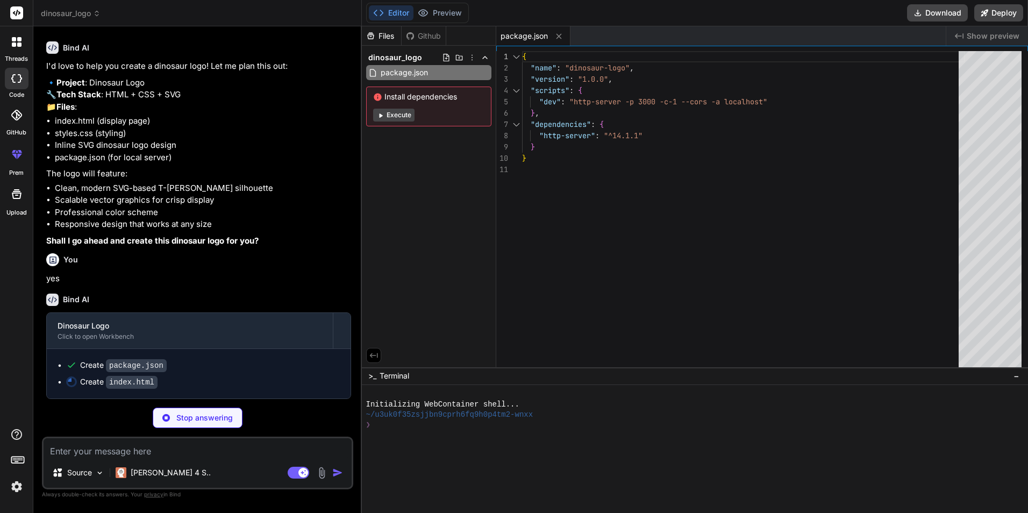
type textarea "x"
type textarea "</div> </div> </div> </body> </html>"
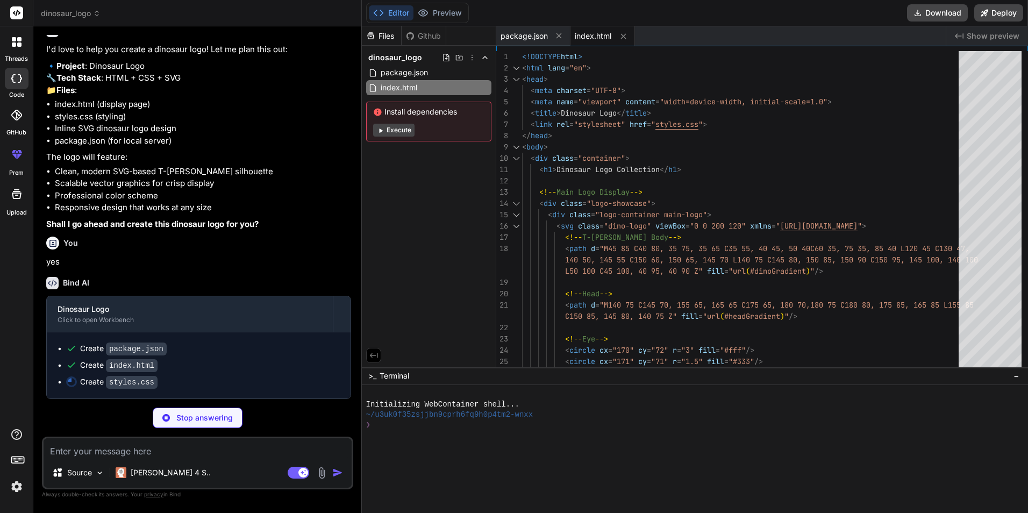
type textarea "x"
type textarea ".main-logo h2 { font-size: 1.5rem; } }"
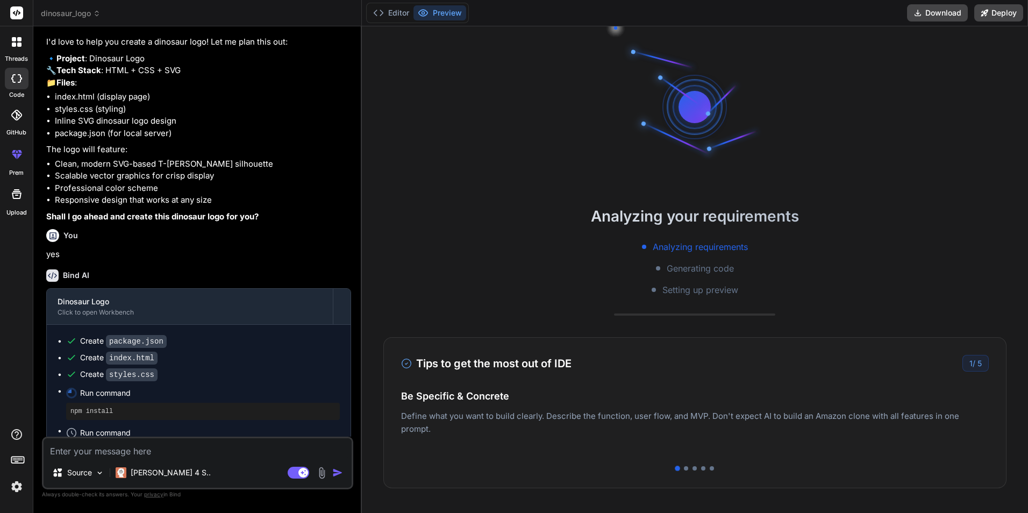
scroll to position [51, 0]
type textarea "x"
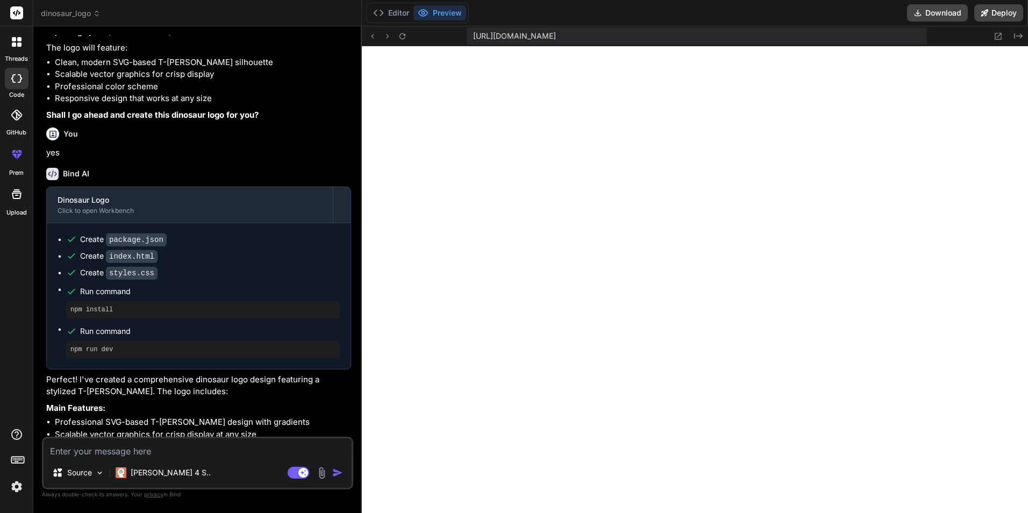
scroll to position [626, 0]
